Goal: Transaction & Acquisition: Subscribe to service/newsletter

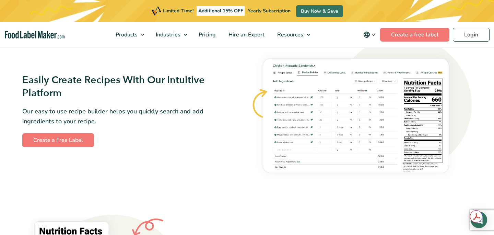
scroll to position [410, 0]
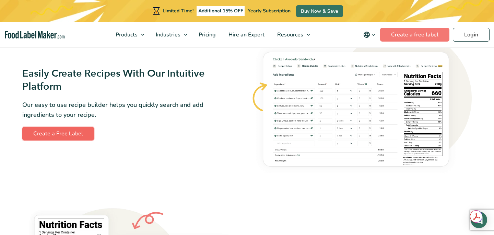
click at [80, 139] on link "Create a Free Label" at bounding box center [58, 134] width 72 height 14
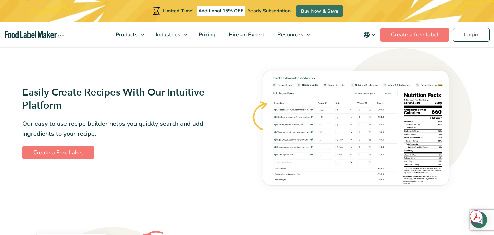
scroll to position [194, 0]
